Goal: Find specific page/section: Find specific page/section

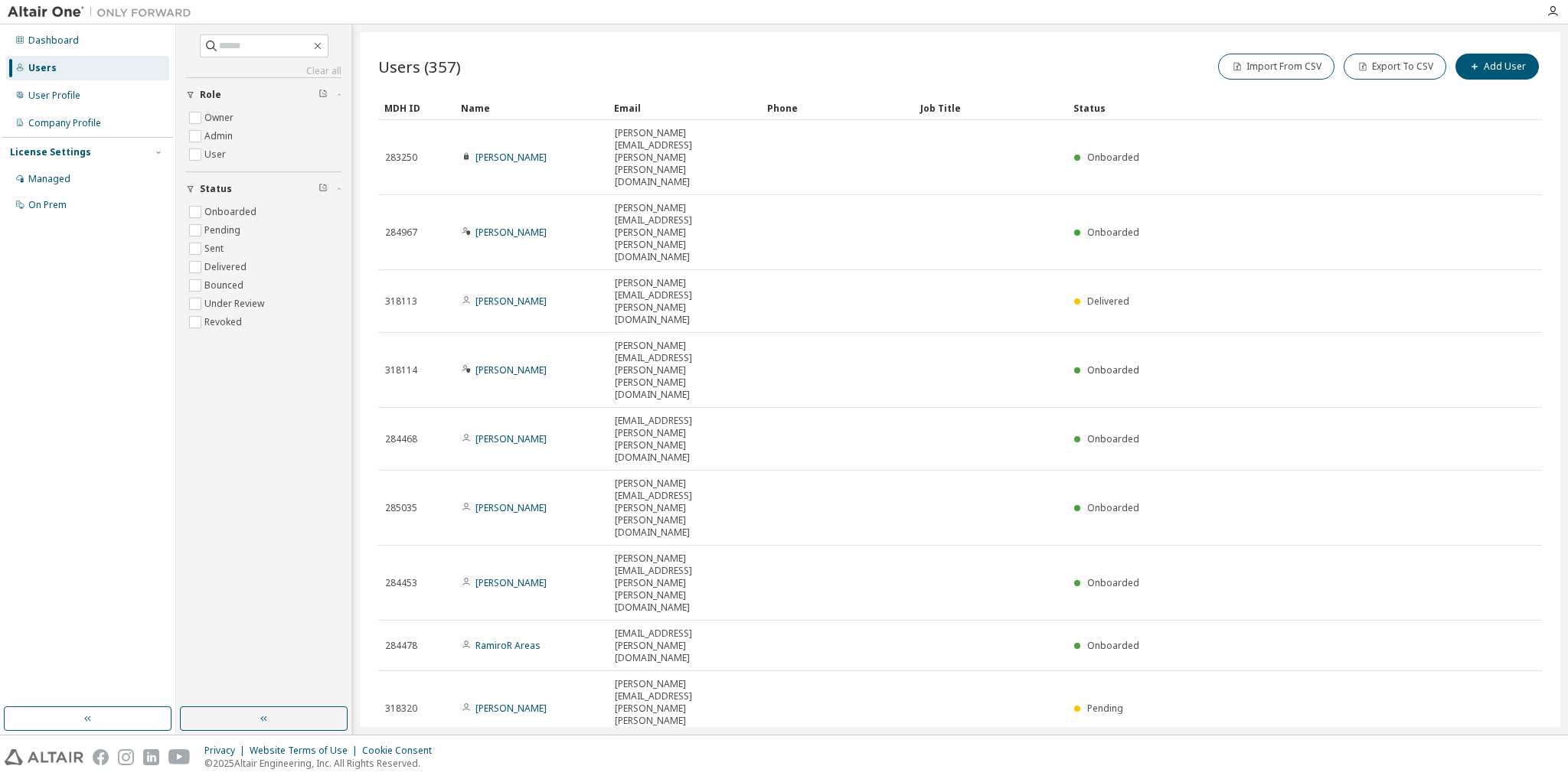
click at [1332, 563] on div "100" at bounding box center [1380, 568] width 123 height 18
click at [494, 107] on div "Name" at bounding box center [531, 108] width 141 height 25
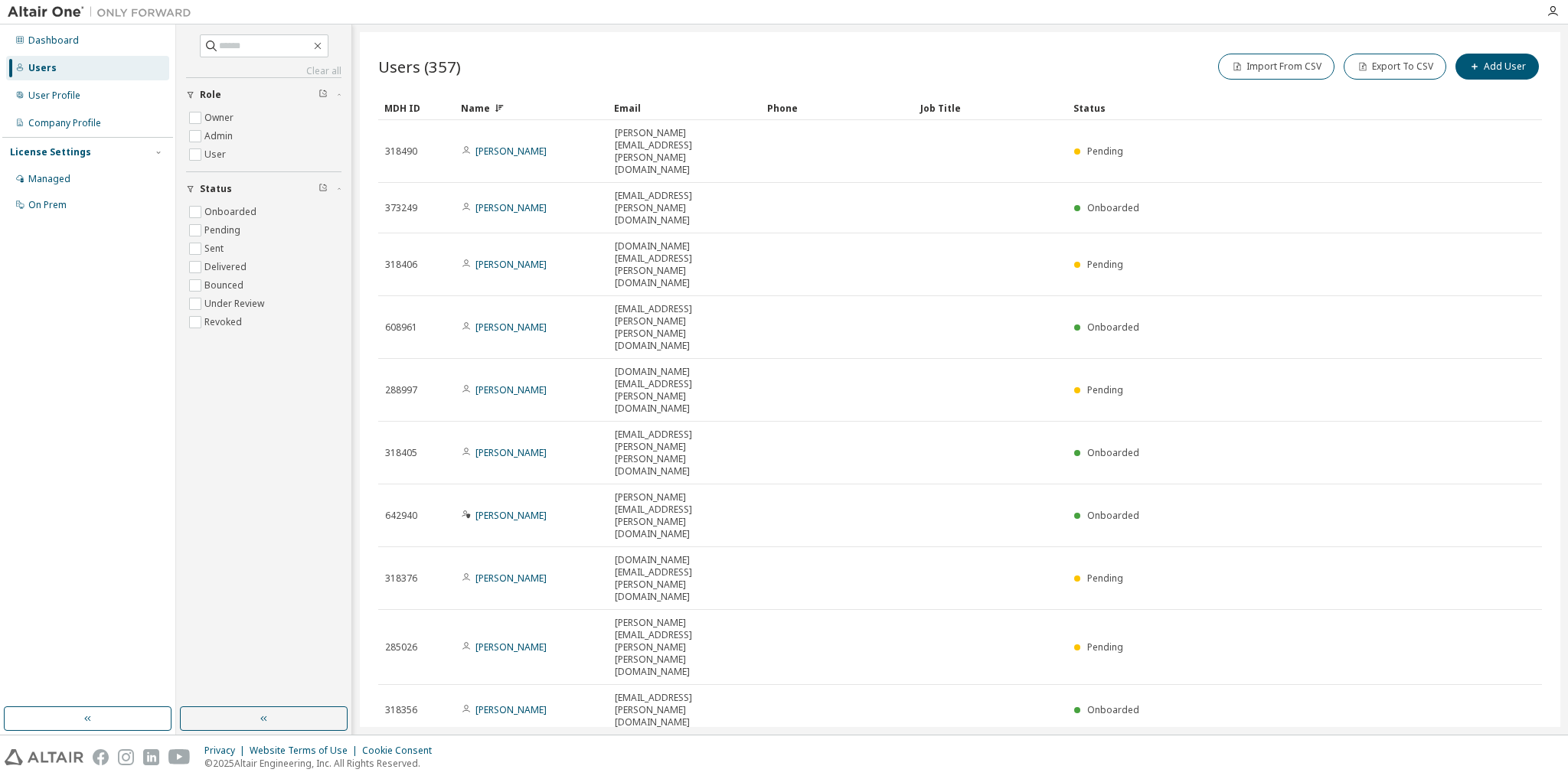
click at [536, 103] on div "Name" at bounding box center [531, 108] width 141 height 25
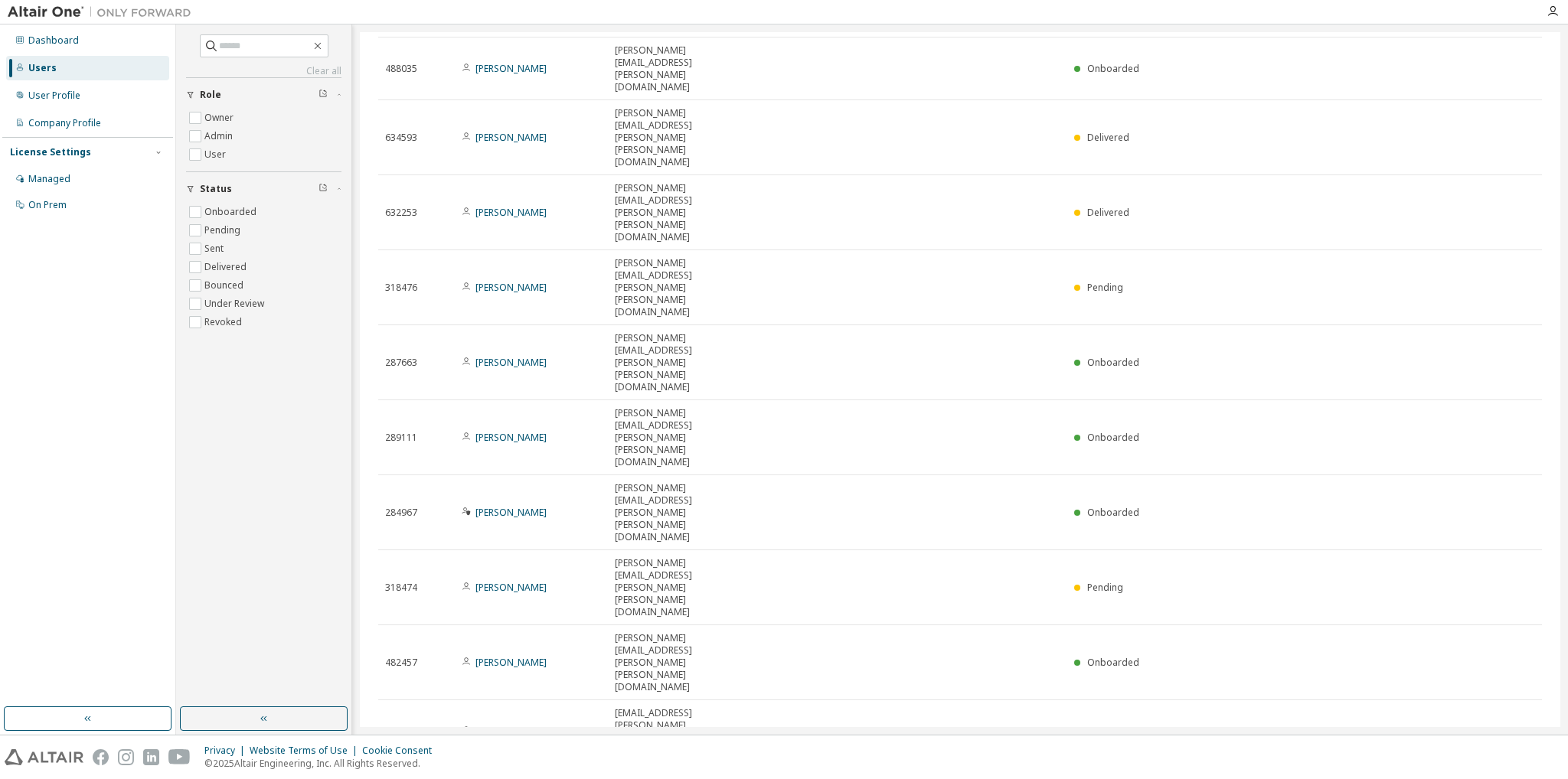
scroll to position [1761, 0]
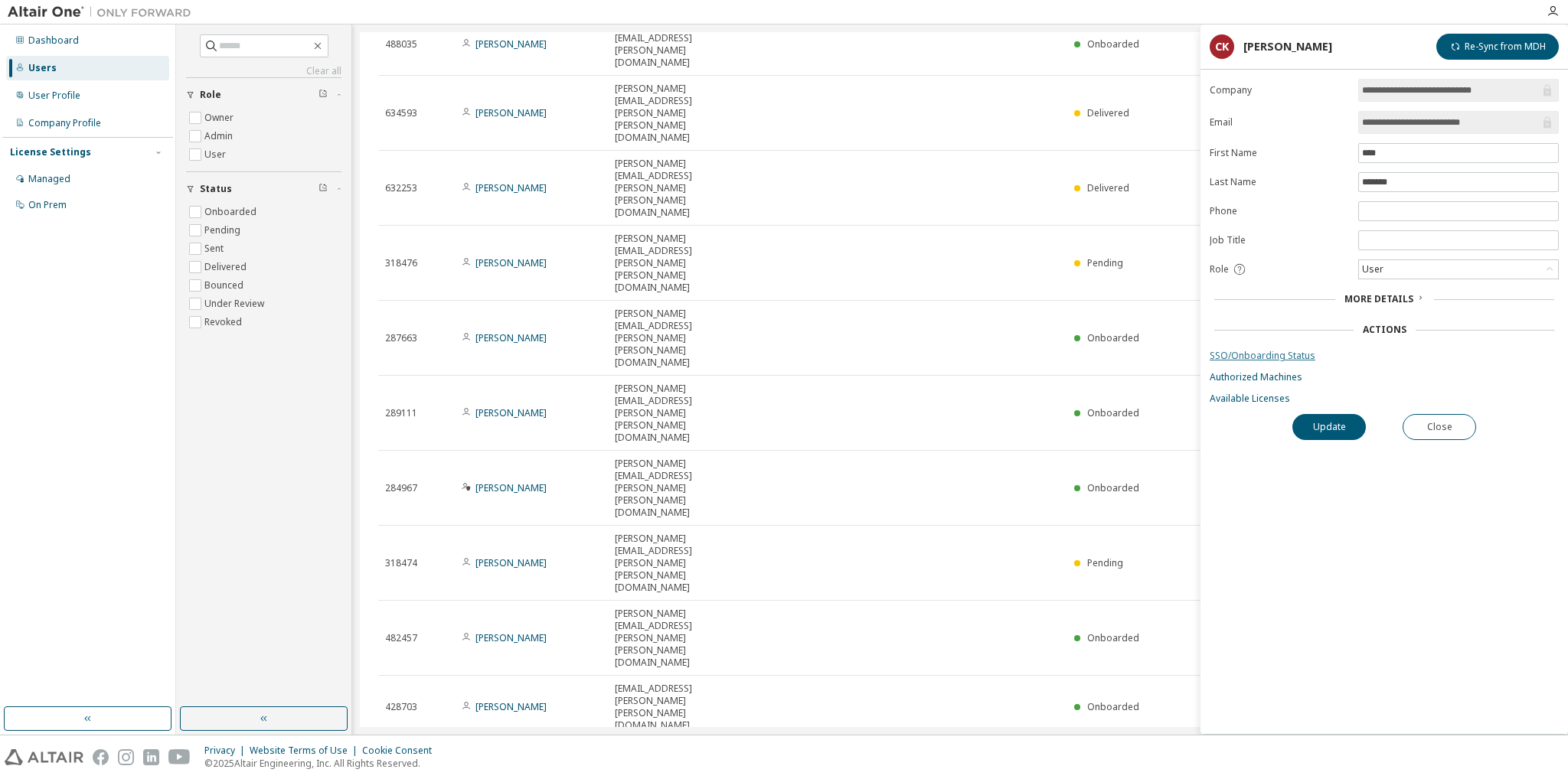
click at [1300, 355] on link "SSO/Onboarding Status" at bounding box center [1385, 356] width 349 height 12
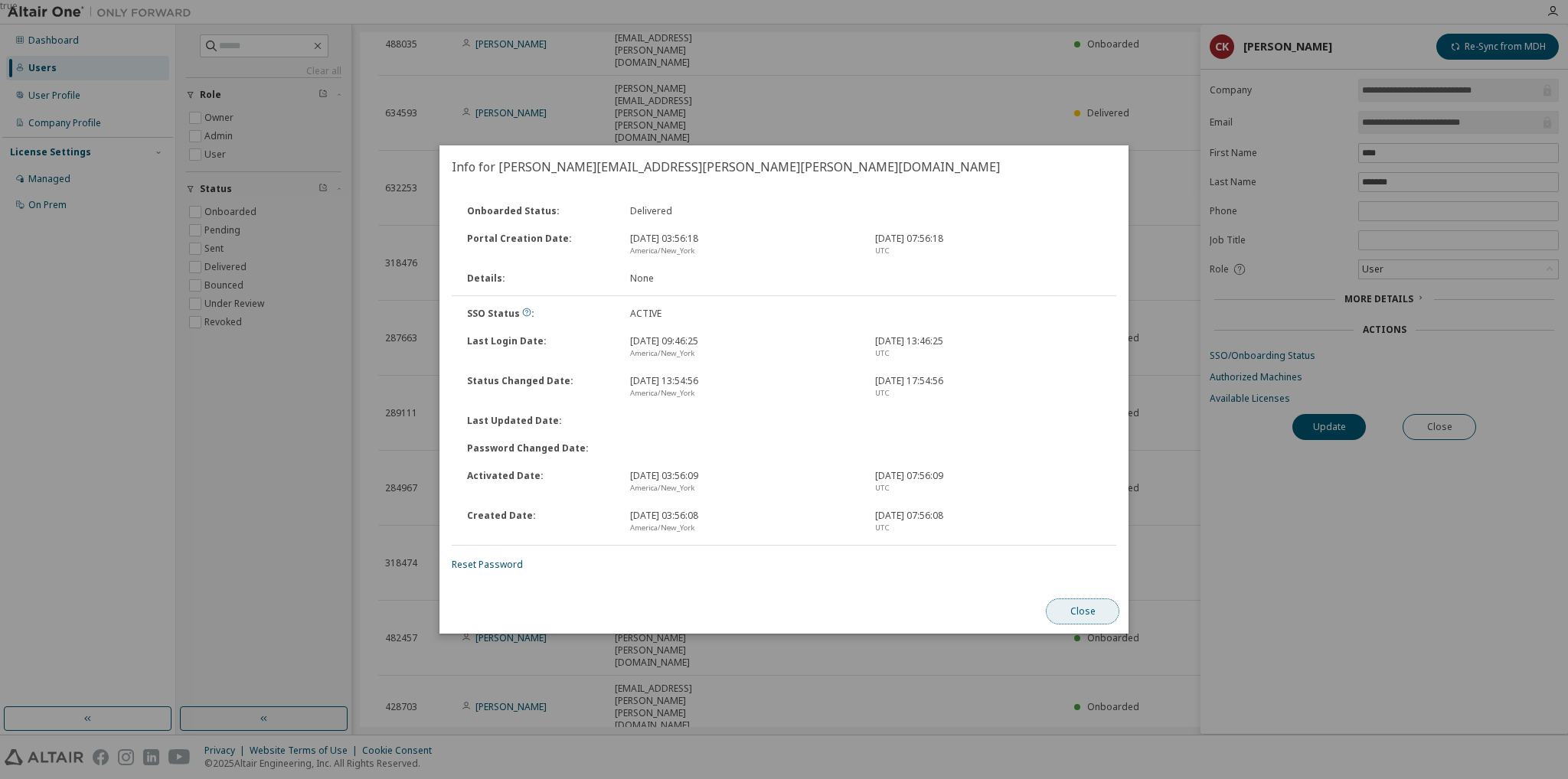
click at [1075, 616] on button "Close" at bounding box center [1083, 612] width 74 height 26
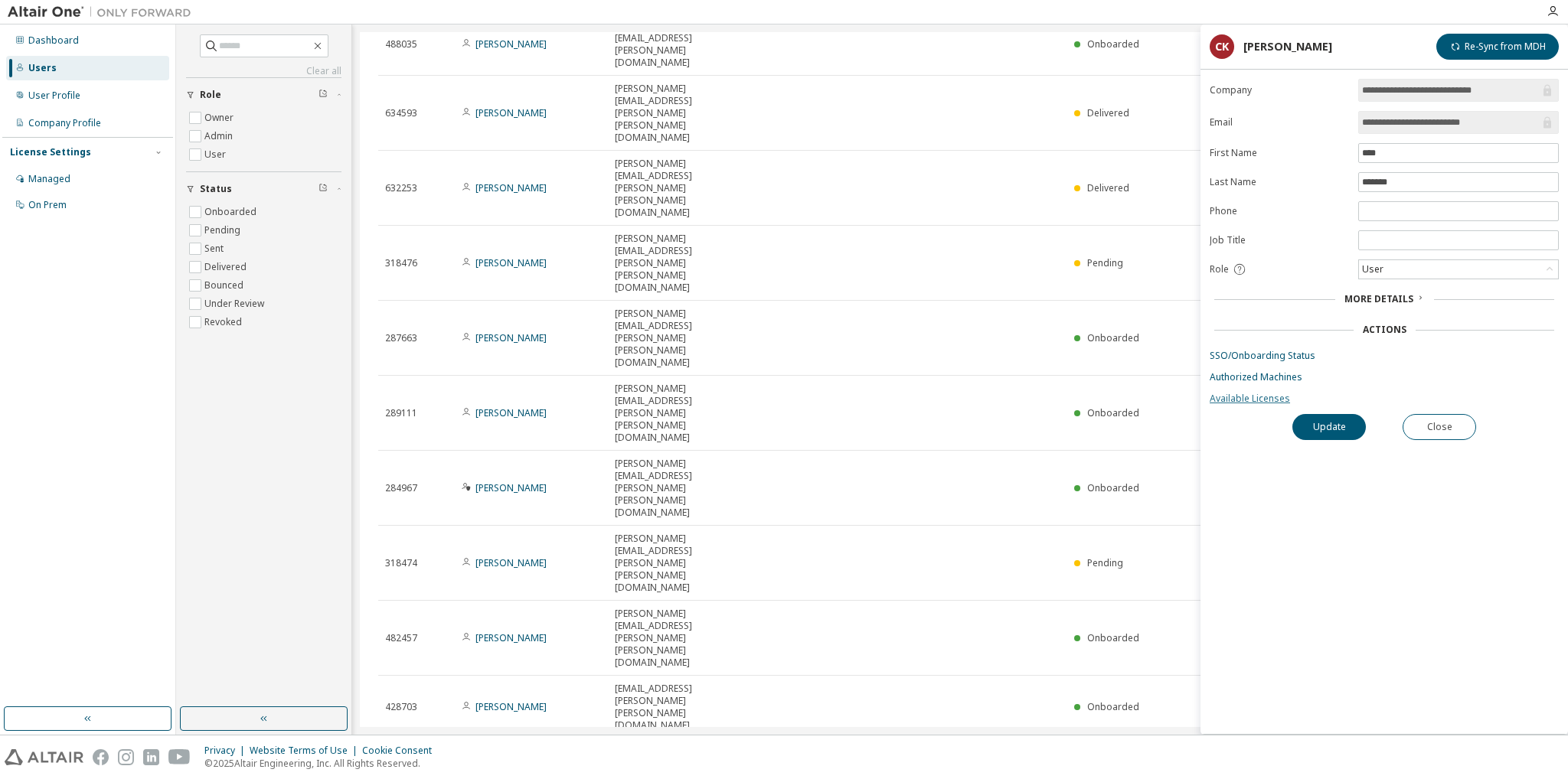
click at [1252, 396] on link "Available Licenses" at bounding box center [1385, 399] width 349 height 12
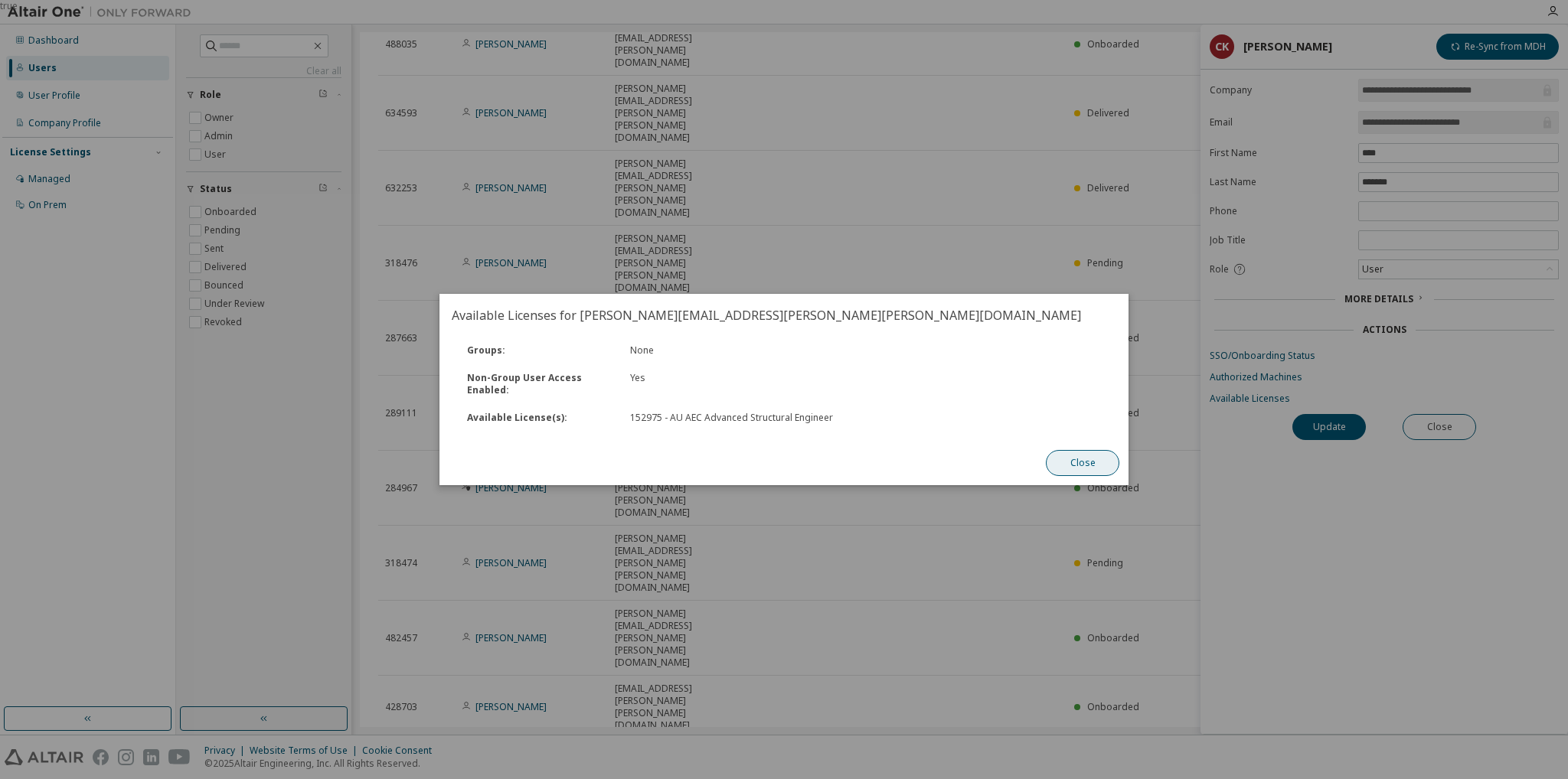
click at [1117, 470] on button "Close" at bounding box center [1083, 464] width 74 height 26
